Goal: Task Accomplishment & Management: Use online tool/utility

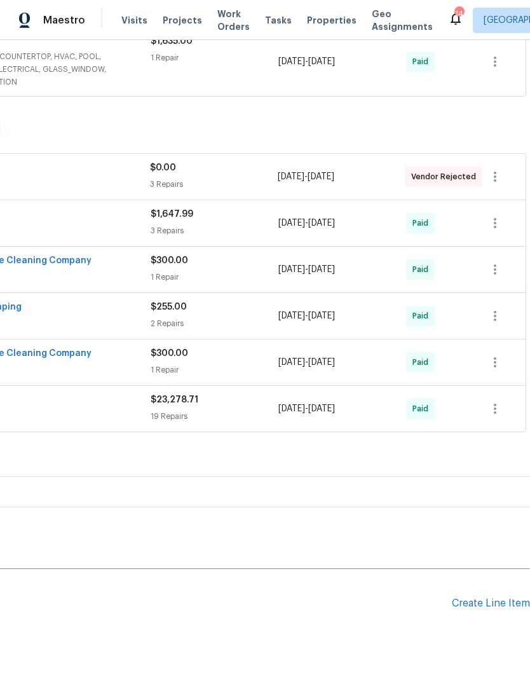
scroll to position [442, 188]
click at [491, 601] on div "Create Line Item" at bounding box center [491, 603] width 78 height 12
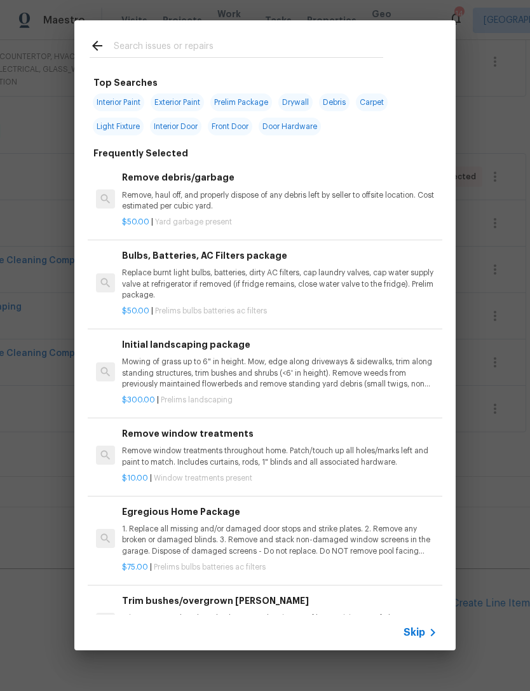
click at [360, 48] on input "text" at bounding box center [248, 47] width 269 height 19
click at [58, 163] on div "Top Searches Interior Paint Exterior Paint Prelim Package Drywall Debris Carpet…" at bounding box center [265, 335] width 530 height 671
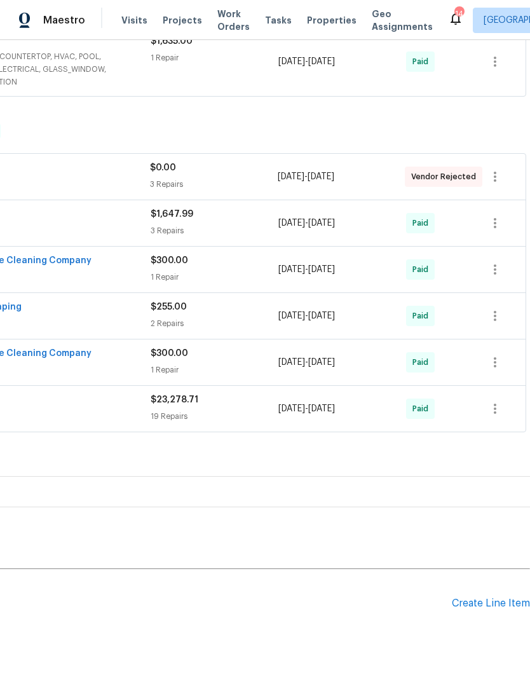
click at [494, 602] on div "Create Line Item" at bounding box center [491, 603] width 78 height 12
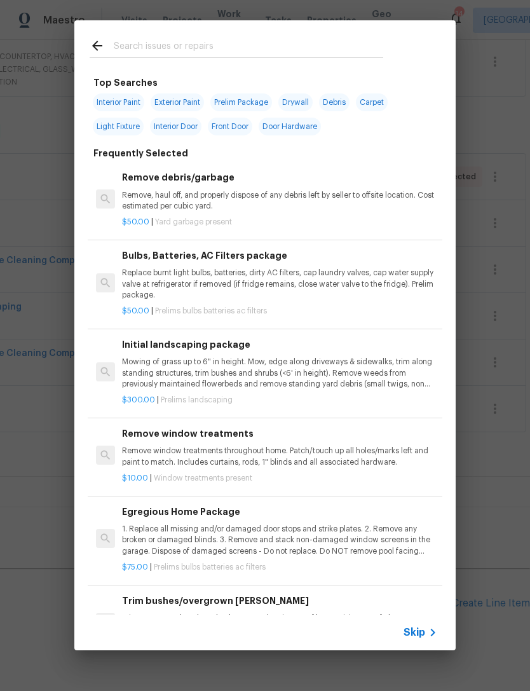
click at [282, 39] on input "text" at bounding box center [248, 47] width 269 height 19
type input "LVP"
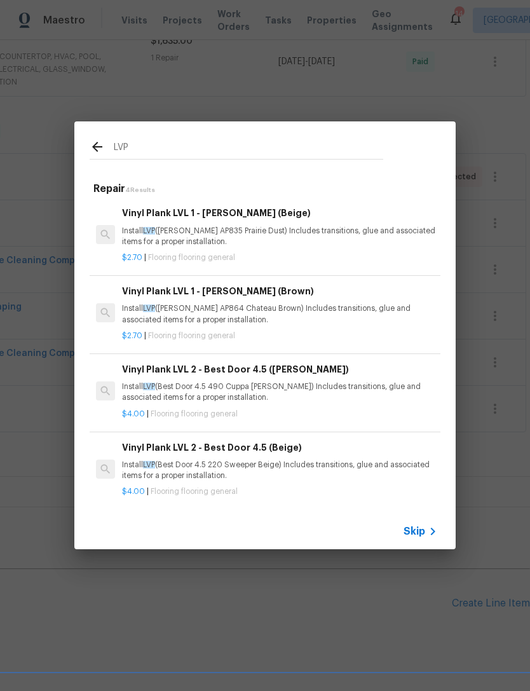
click at [324, 222] on div "Vinyl Plank LVL 1 - Knighton (Beige) Install LVP (Knighton AP835 Prairie Dust) …" at bounding box center [279, 226] width 315 height 41
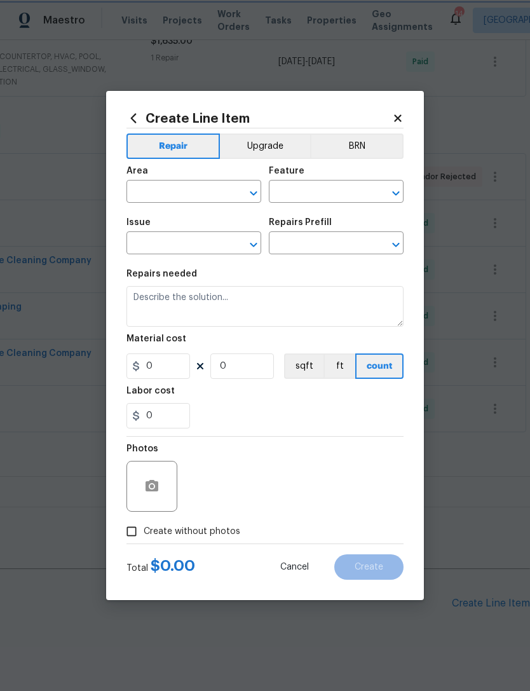
type input "Overall Flooring"
type input "Flooring General"
type input "Vinyl Plank LVL 1 - Knighton (Beige) $2.70"
type textarea "Install LVP (Knighton AP835 Prairie Dust) Includes transitions, glue and associ…"
type input "2.7"
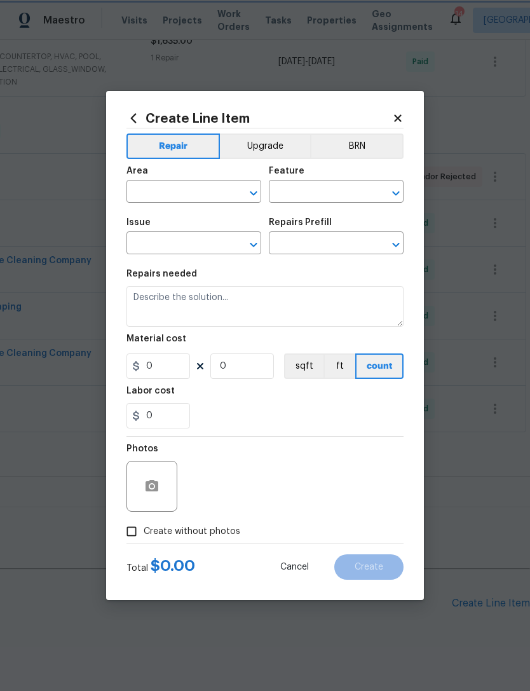
type input "1"
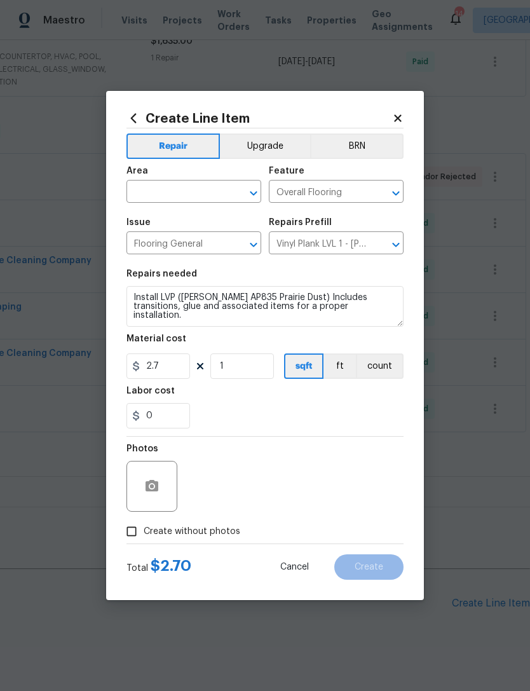
click at [218, 188] on input "text" at bounding box center [175, 193] width 99 height 20
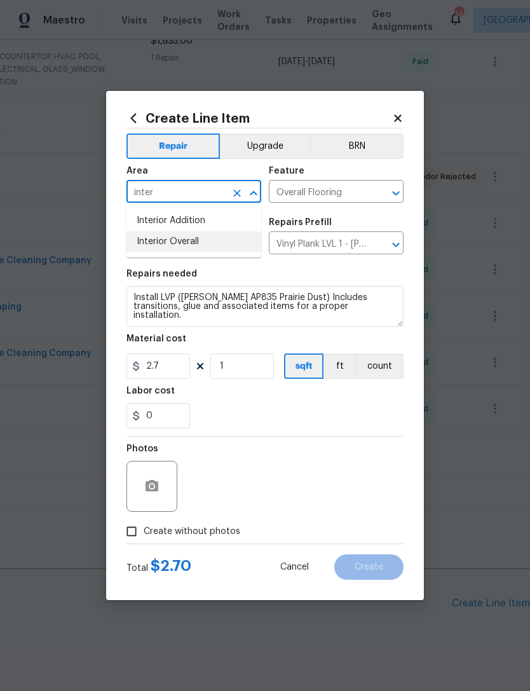
click at [198, 239] on li "Interior Overall" at bounding box center [193, 241] width 135 height 21
type input "Interior Overall"
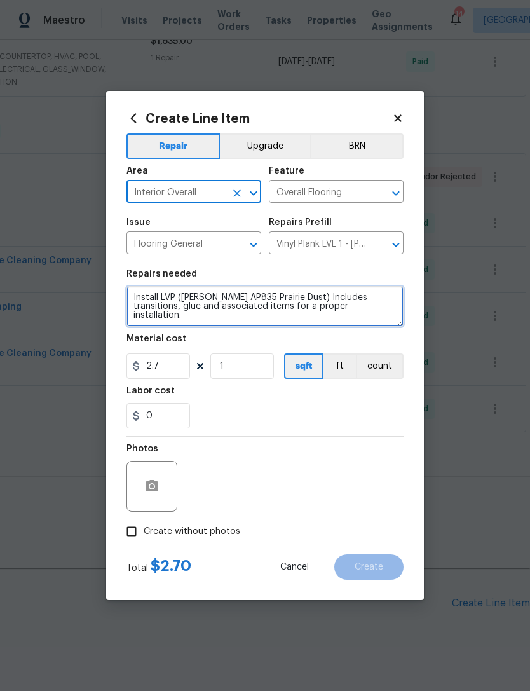
click at [130, 298] on textarea "Install LVP (Knighton AP835 Prairie Dust) Includes transitions, glue and associ…" at bounding box center [264, 306] width 277 height 41
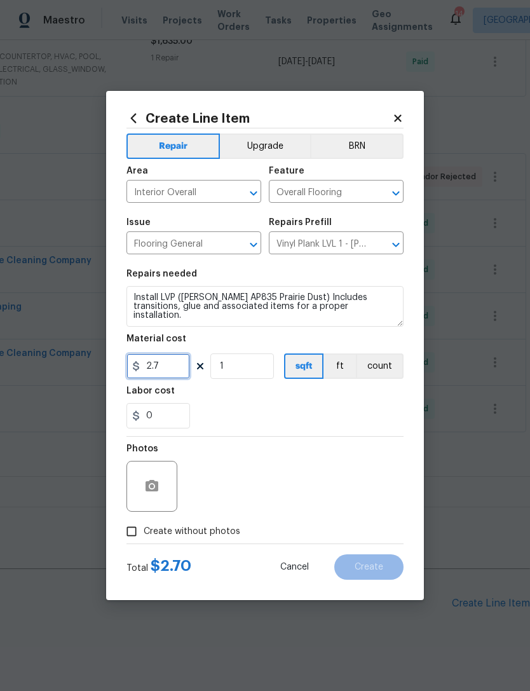
click at [177, 370] on input "2.7" at bounding box center [158, 365] width 64 height 25
type input "3.75"
click at [265, 367] on input "1" at bounding box center [242, 365] width 64 height 25
type input "2200"
click at [281, 428] on div "0" at bounding box center [264, 415] width 277 height 25
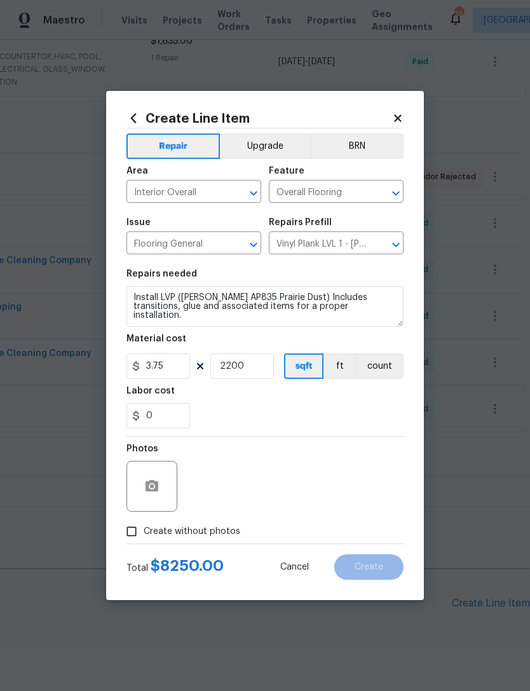
click at [397, 113] on icon at bounding box center [397, 118] width 11 height 11
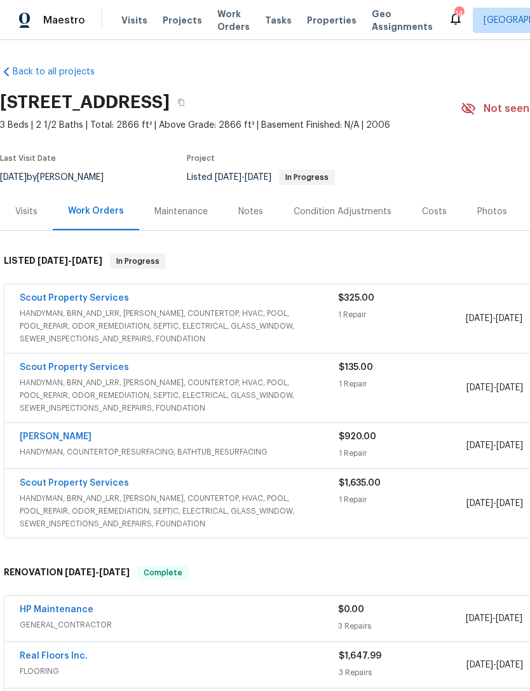
scroll to position [0, 0]
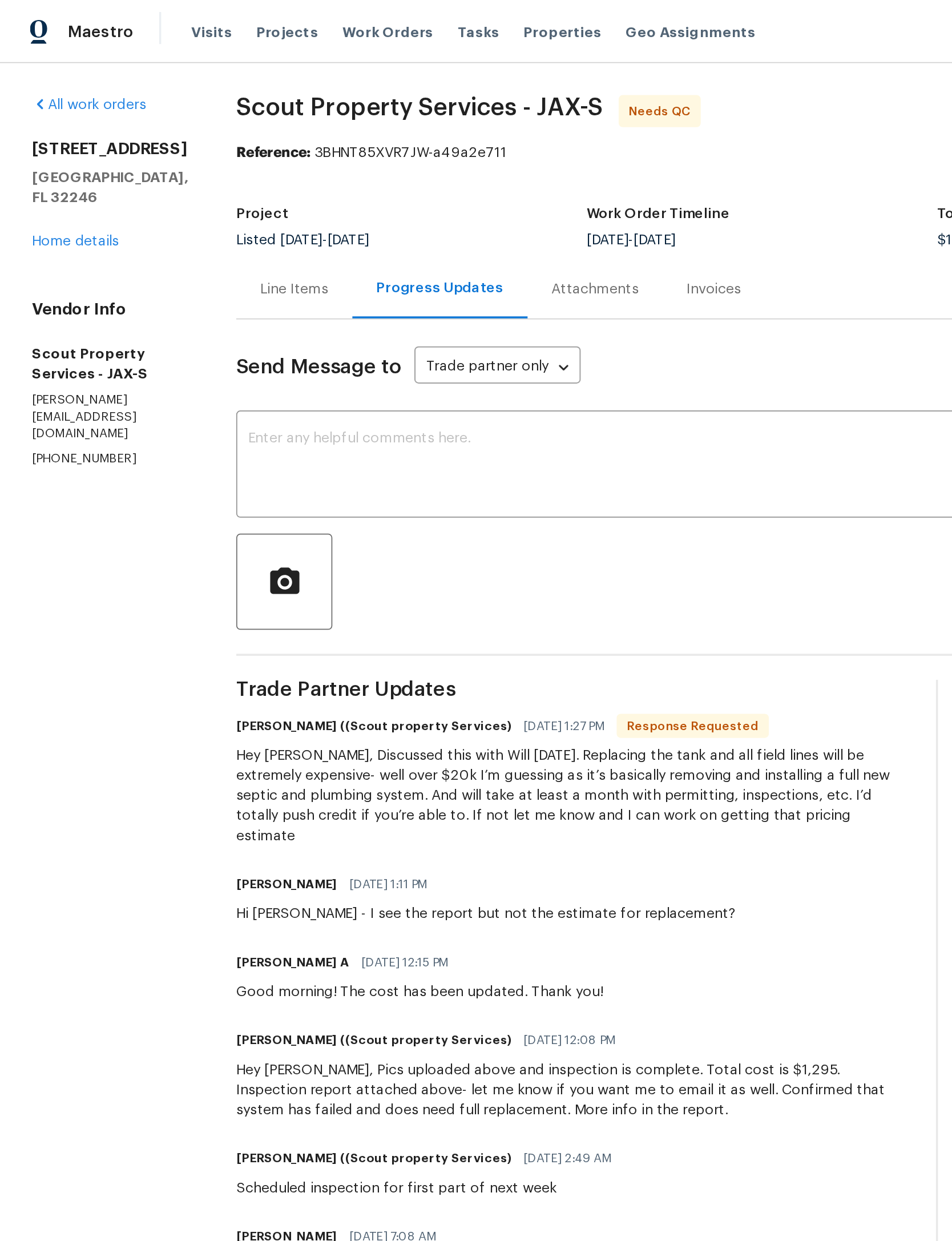
click at [58, 142] on link "Home details" at bounding box center [42, 137] width 49 height 8
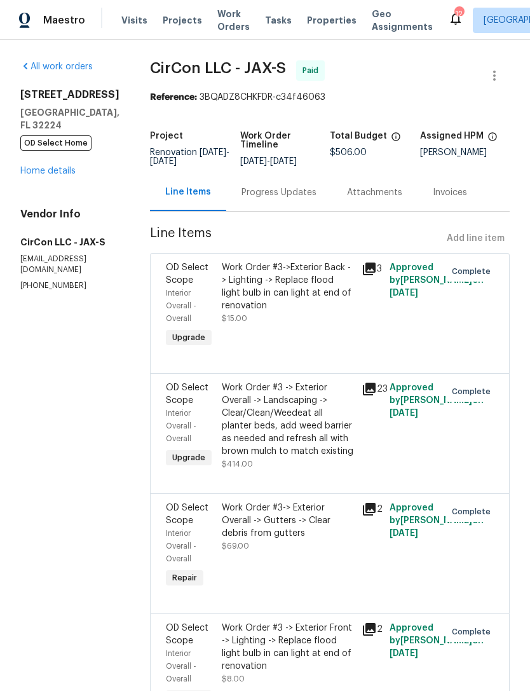
click at [50, 174] on link "Home details" at bounding box center [47, 171] width 55 height 9
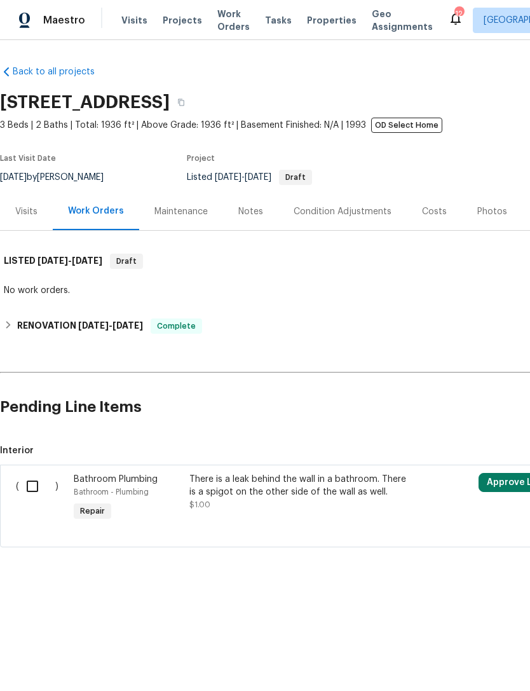
click at [250, 209] on div "Notes" at bounding box center [250, 211] width 25 height 13
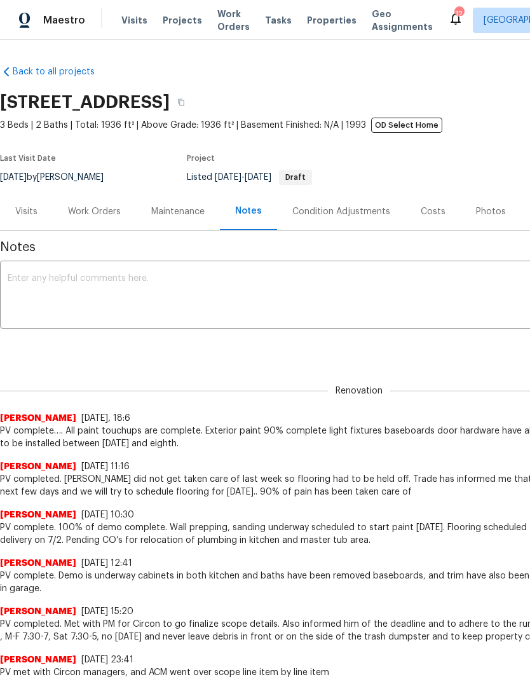
click at [279, 284] on textarea at bounding box center [359, 296] width 703 height 44
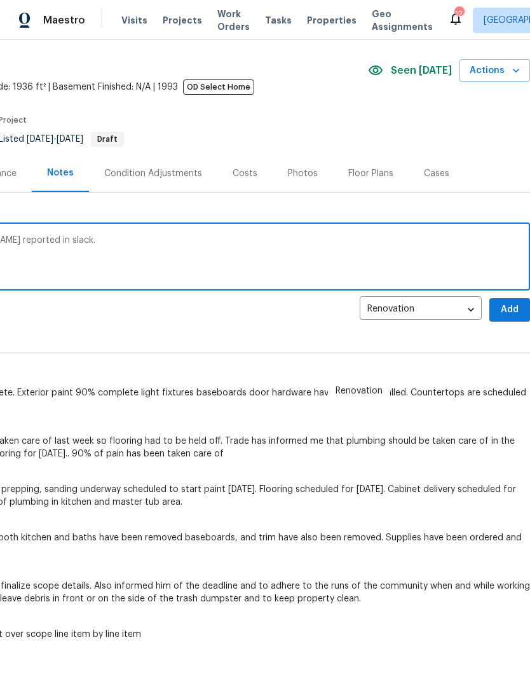
scroll to position [39, 188]
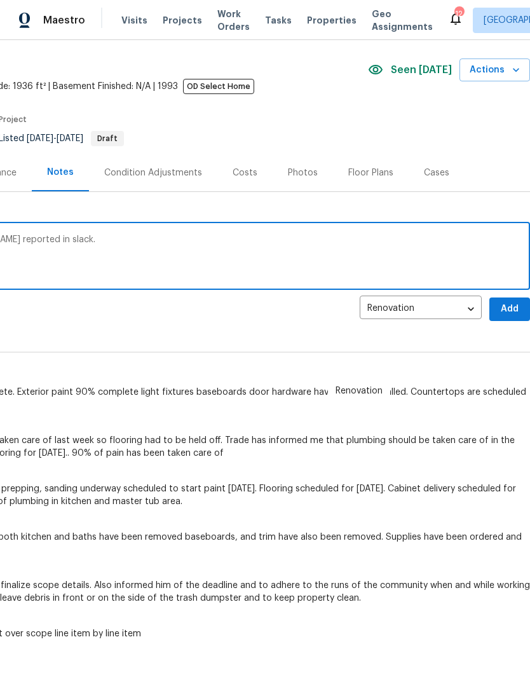
type textarea "Dent message to GC regarding [PERSON_NAME] reported in slack."
click at [503, 302] on span "Add" at bounding box center [510, 309] width 20 height 16
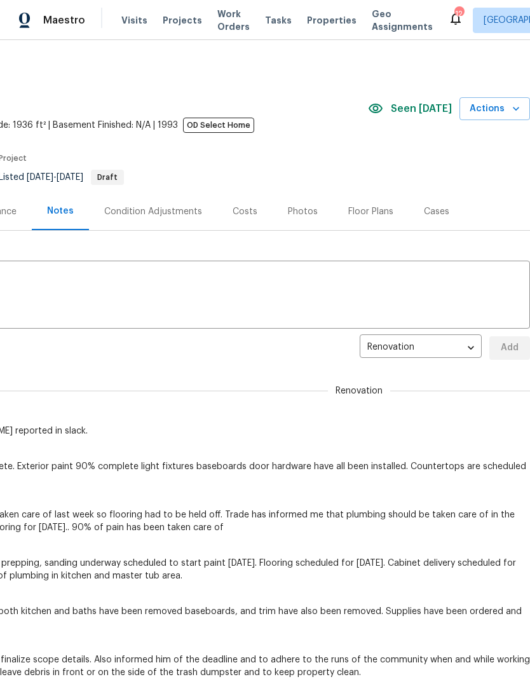
scroll to position [0, 188]
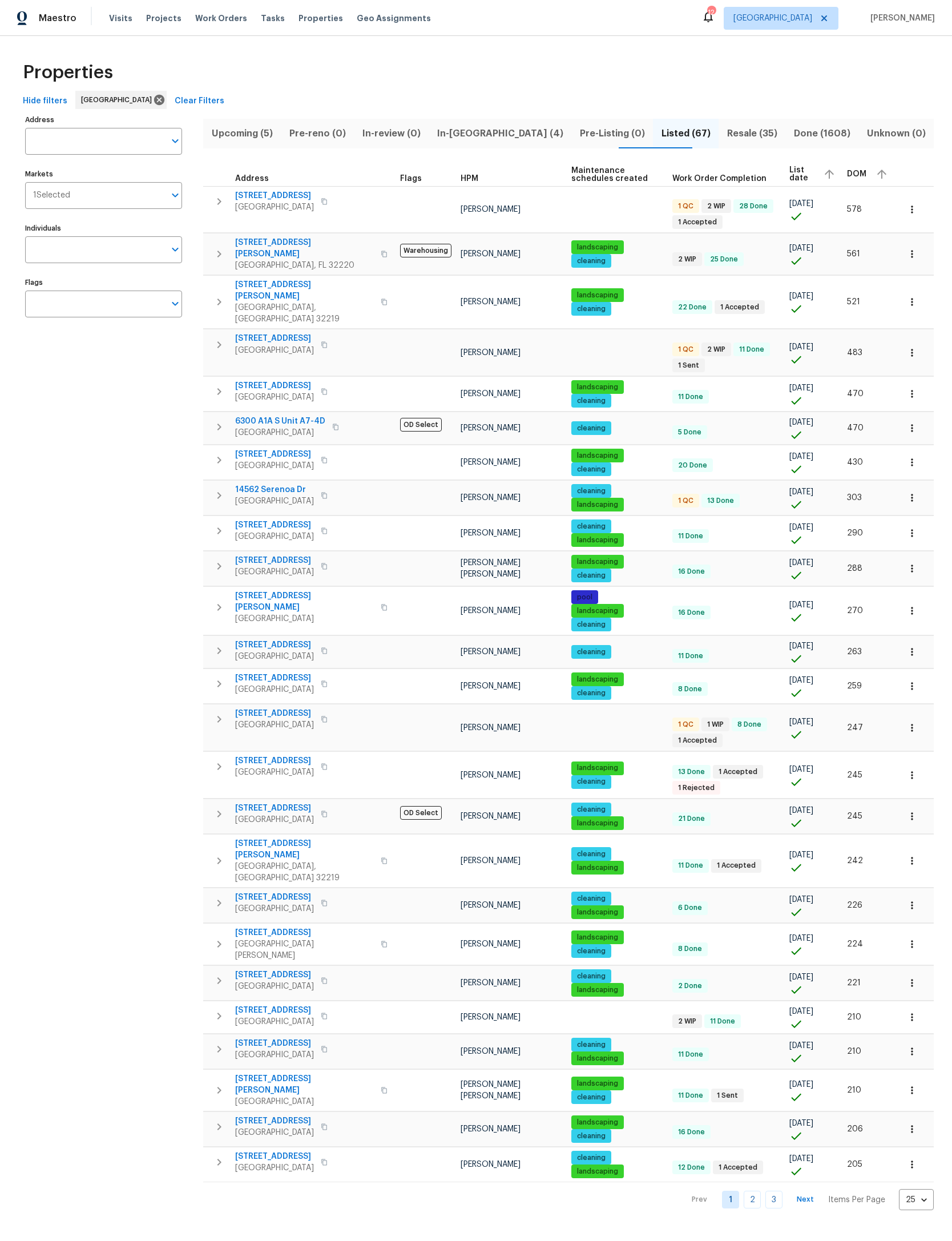
scroll to position [0, -1]
